Goal: Task Accomplishment & Management: Manage account settings

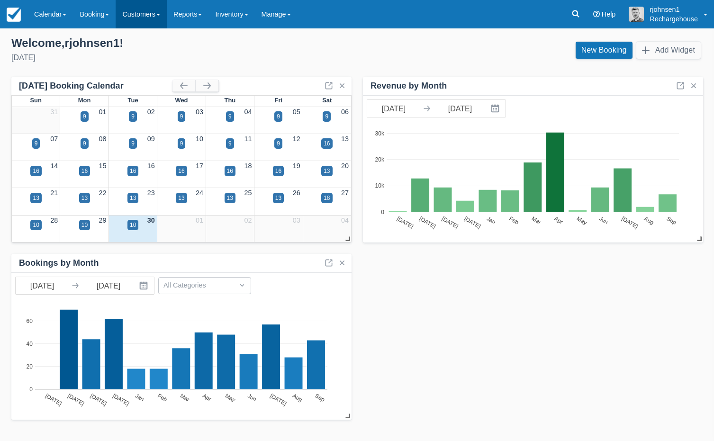
click at [142, 15] on link "Customers" at bounding box center [141, 14] width 51 height 28
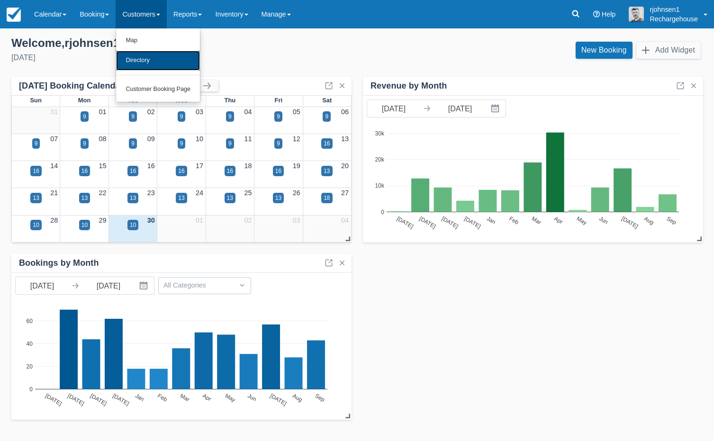
click at [155, 59] on link "Directory" at bounding box center [158, 61] width 84 height 20
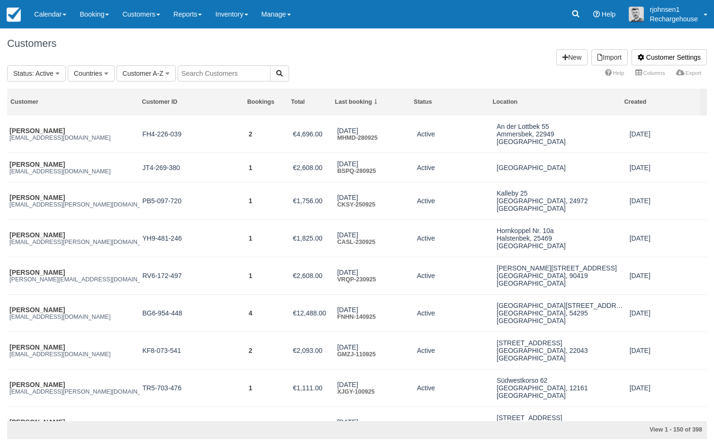
click at [214, 72] on input "text" at bounding box center [224, 73] width 93 height 16
paste input "Gönke Mahlstedt"
type input "Gönke Mahlstedt"
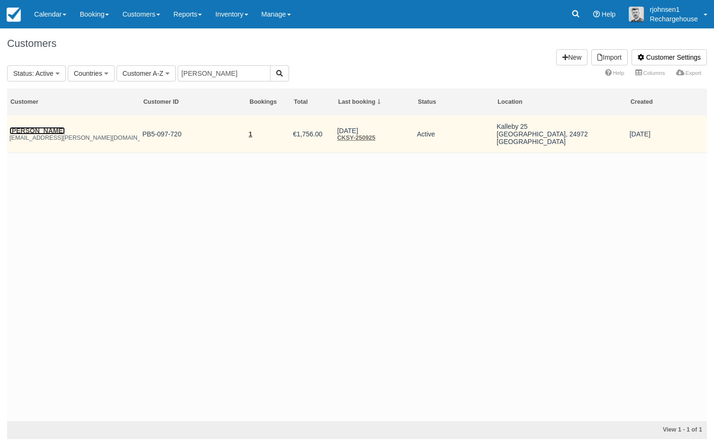
click at [54, 132] on link "[PERSON_NAME]" at bounding box center [36, 131] width 55 height 8
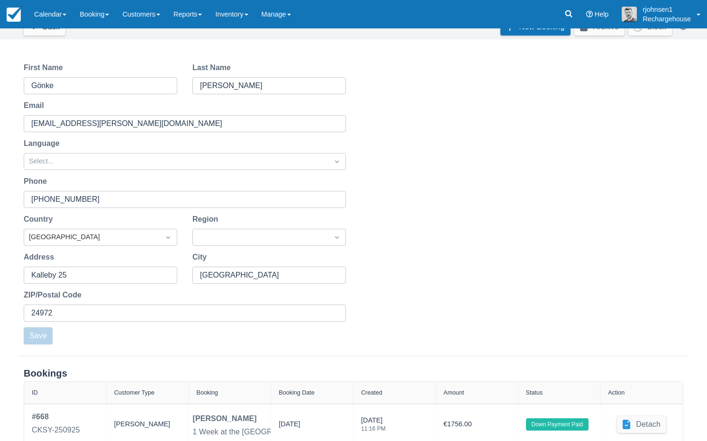
scroll to position [104, 0]
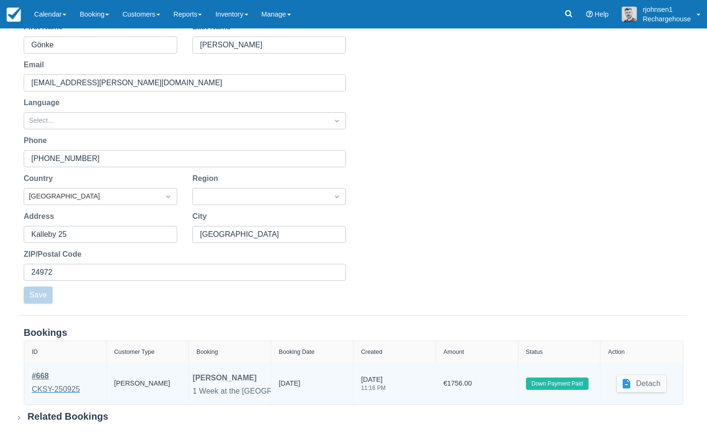
click at [58, 389] on div "CKSY-250925" at bounding box center [56, 389] width 48 height 11
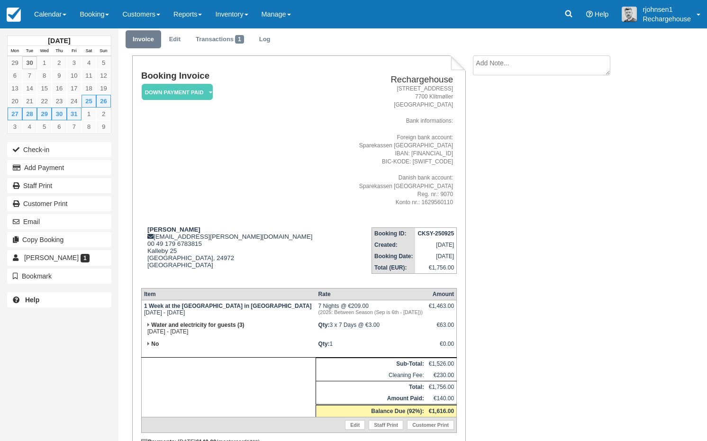
scroll to position [86, 0]
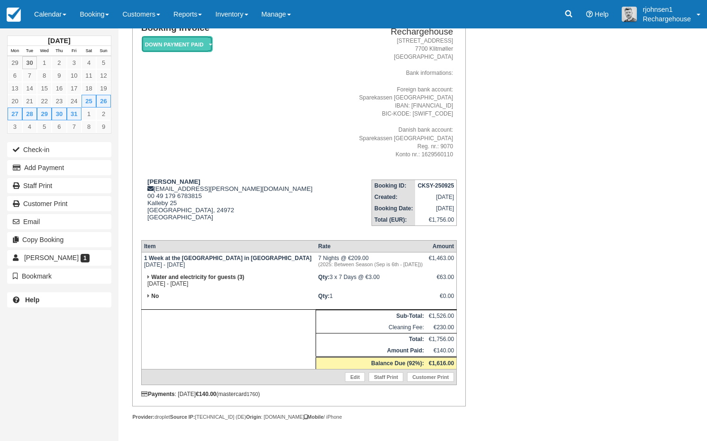
click at [199, 38] on em "Down Payment Paid" at bounding box center [177, 44] width 71 height 17
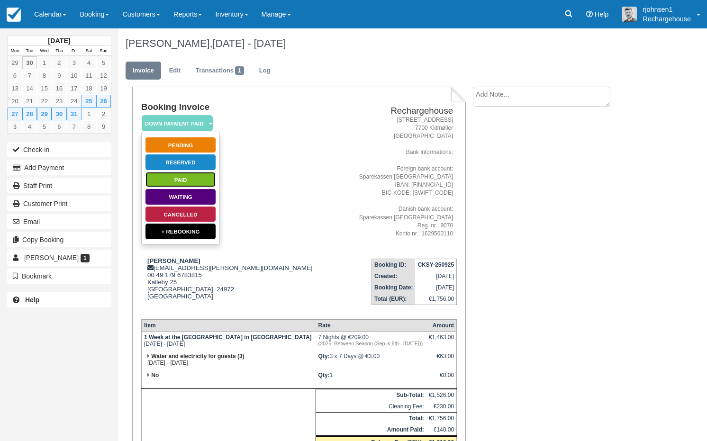
click at [192, 179] on link "Paid" at bounding box center [180, 180] width 71 height 17
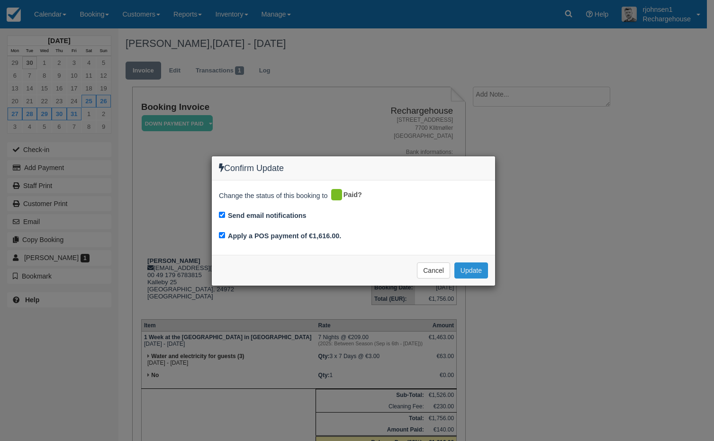
click at [472, 271] on button "Update" at bounding box center [471, 271] width 34 height 16
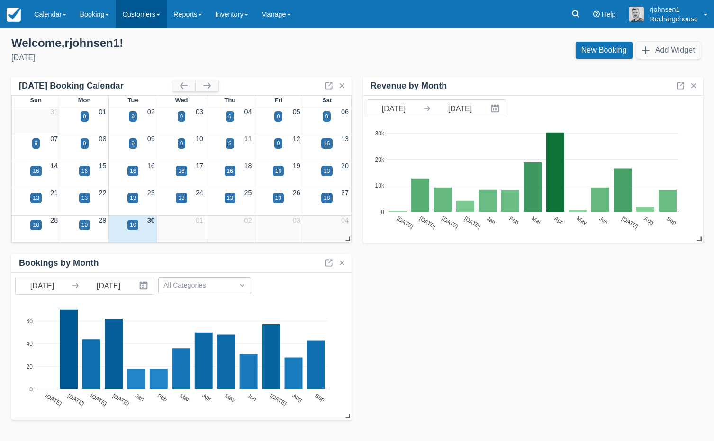
click at [162, 18] on link "Customers" at bounding box center [141, 14] width 51 height 28
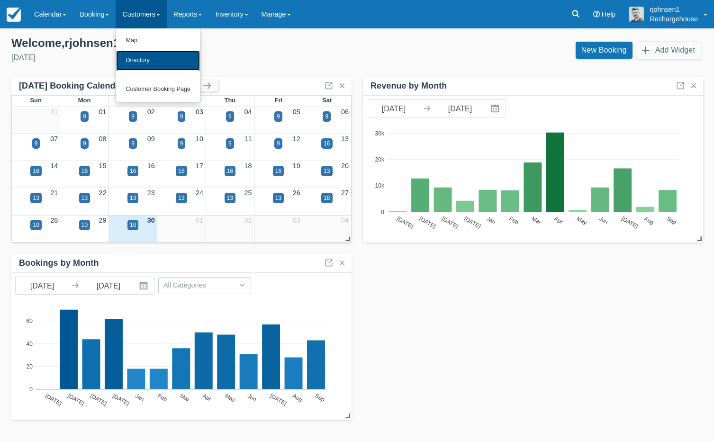
click at [167, 58] on link "Directory" at bounding box center [158, 61] width 84 height 20
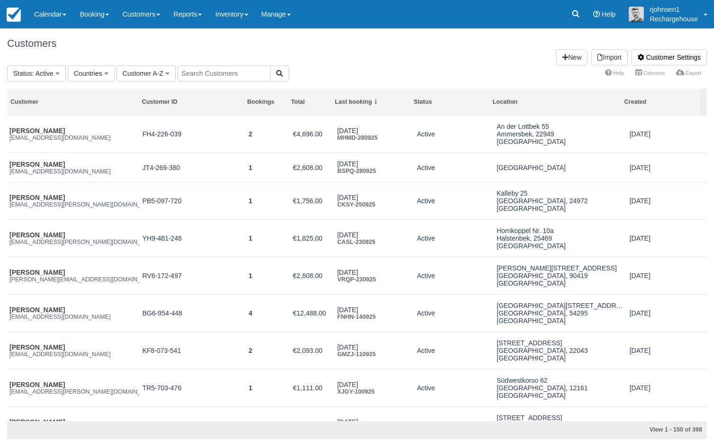
click at [204, 73] on input "text" at bounding box center [224, 73] width 93 height 16
paste input "[PERSON_NAME]"
type input "[PERSON_NAME]"
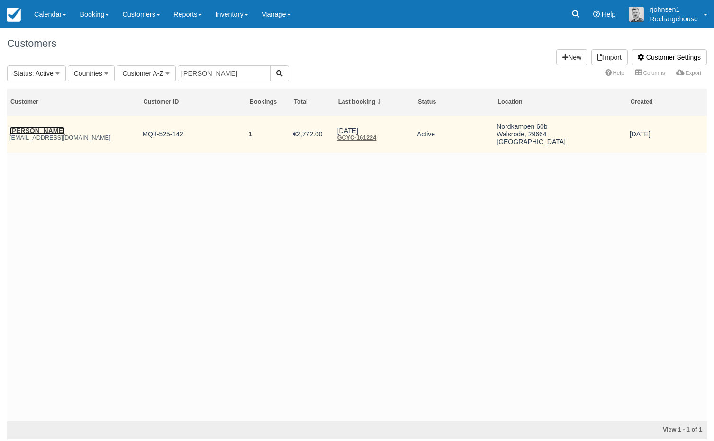
click at [55, 133] on link "[PERSON_NAME]" at bounding box center [36, 131] width 55 height 8
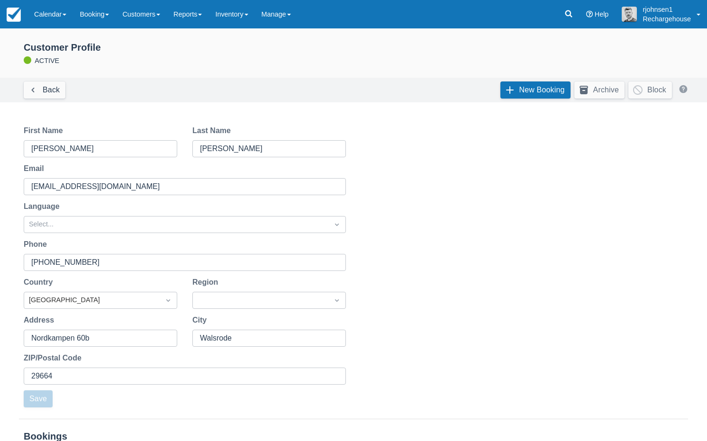
scroll to position [104, 0]
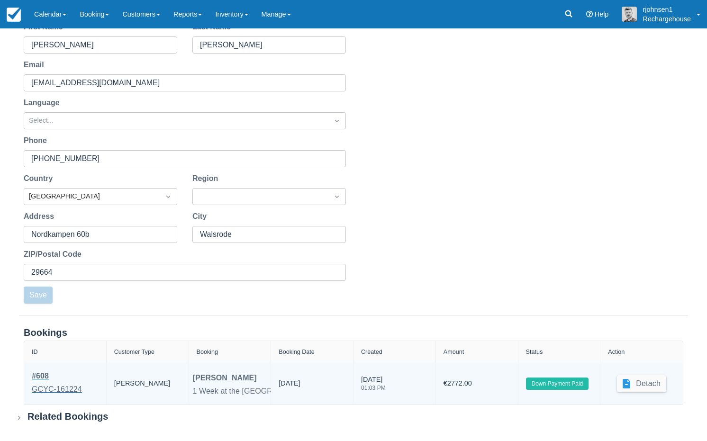
click at [36, 390] on div "GCYC-161224" at bounding box center [57, 389] width 50 height 11
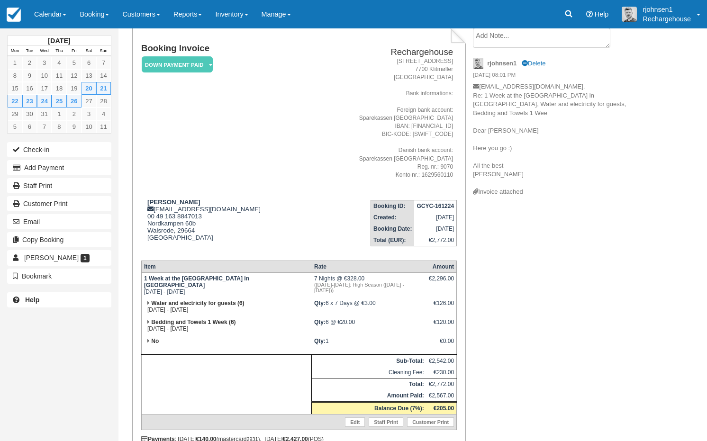
scroll to position [105, 0]
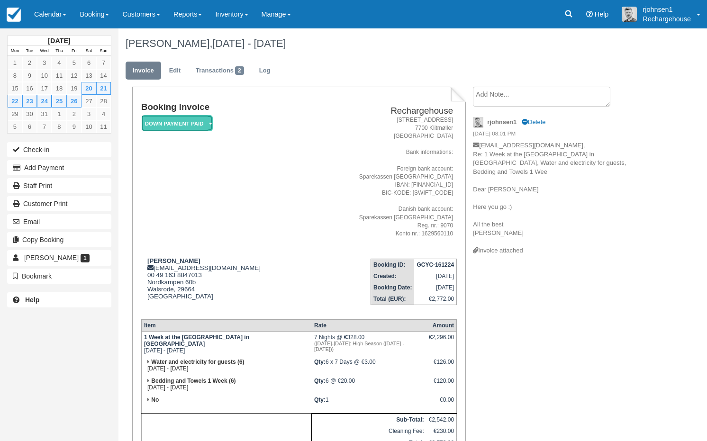
click at [191, 120] on em "Down Payment Paid" at bounding box center [177, 123] width 71 height 17
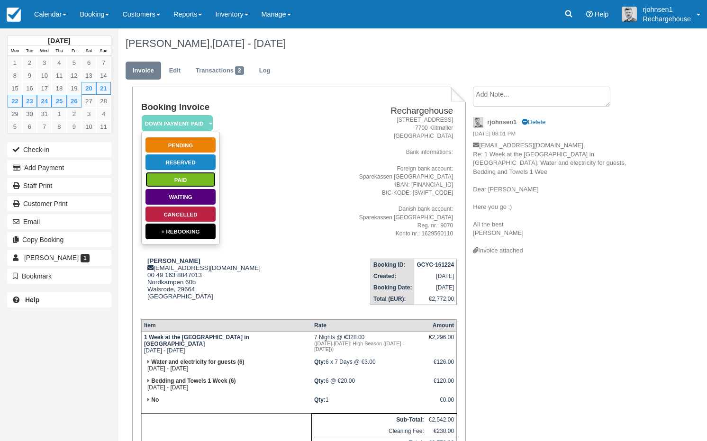
click at [193, 180] on link "Paid" at bounding box center [180, 180] width 71 height 17
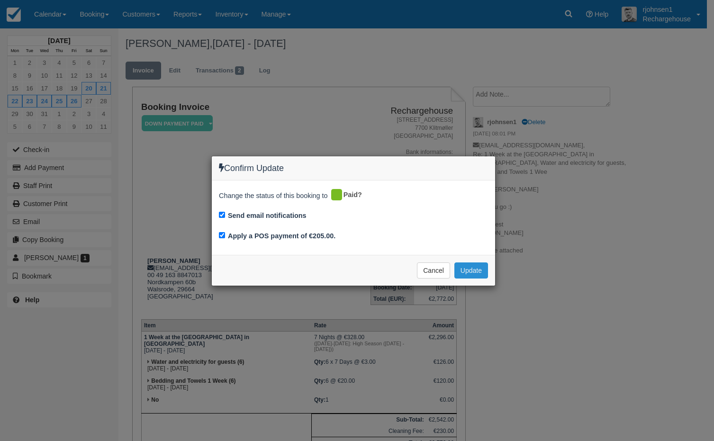
click at [468, 267] on button "Update" at bounding box center [471, 271] width 34 height 16
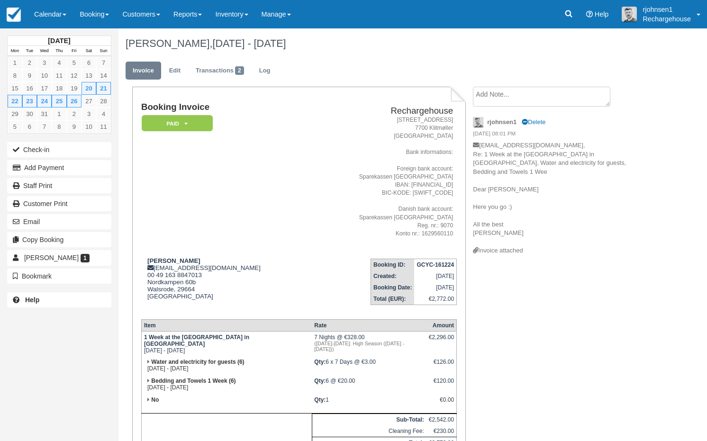
scroll to position [99, 0]
